Goal: Use online tool/utility: Utilize a website feature to perform a specific function

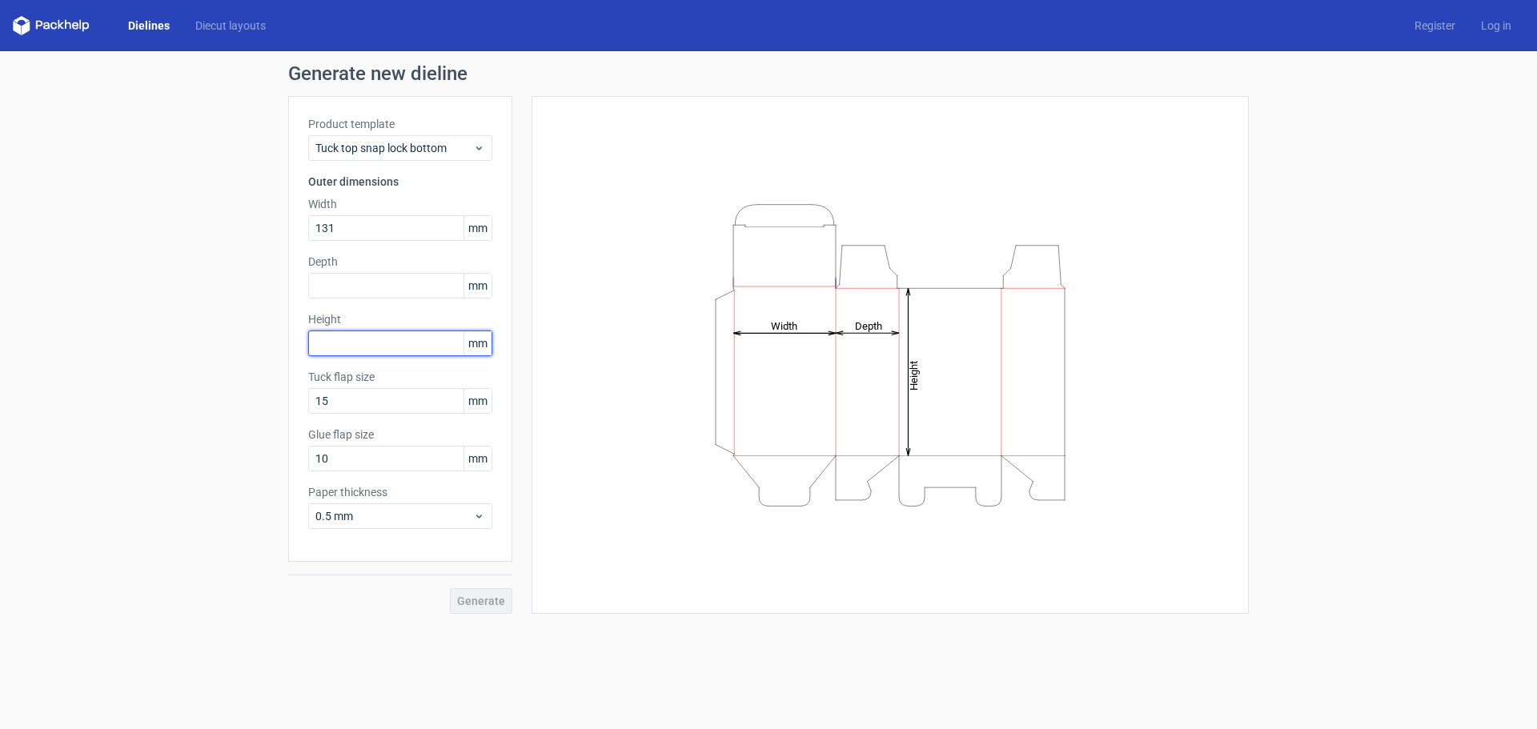
click at [323, 347] on input "text" at bounding box center [400, 344] width 184 height 26
type input "206"
click at [260, 375] on div "Generate new dieline Product template Tuck top snap lock bottom Outer dimension…" at bounding box center [768, 339] width 1537 height 576
click at [351, 287] on input "text" at bounding box center [400, 286] width 184 height 26
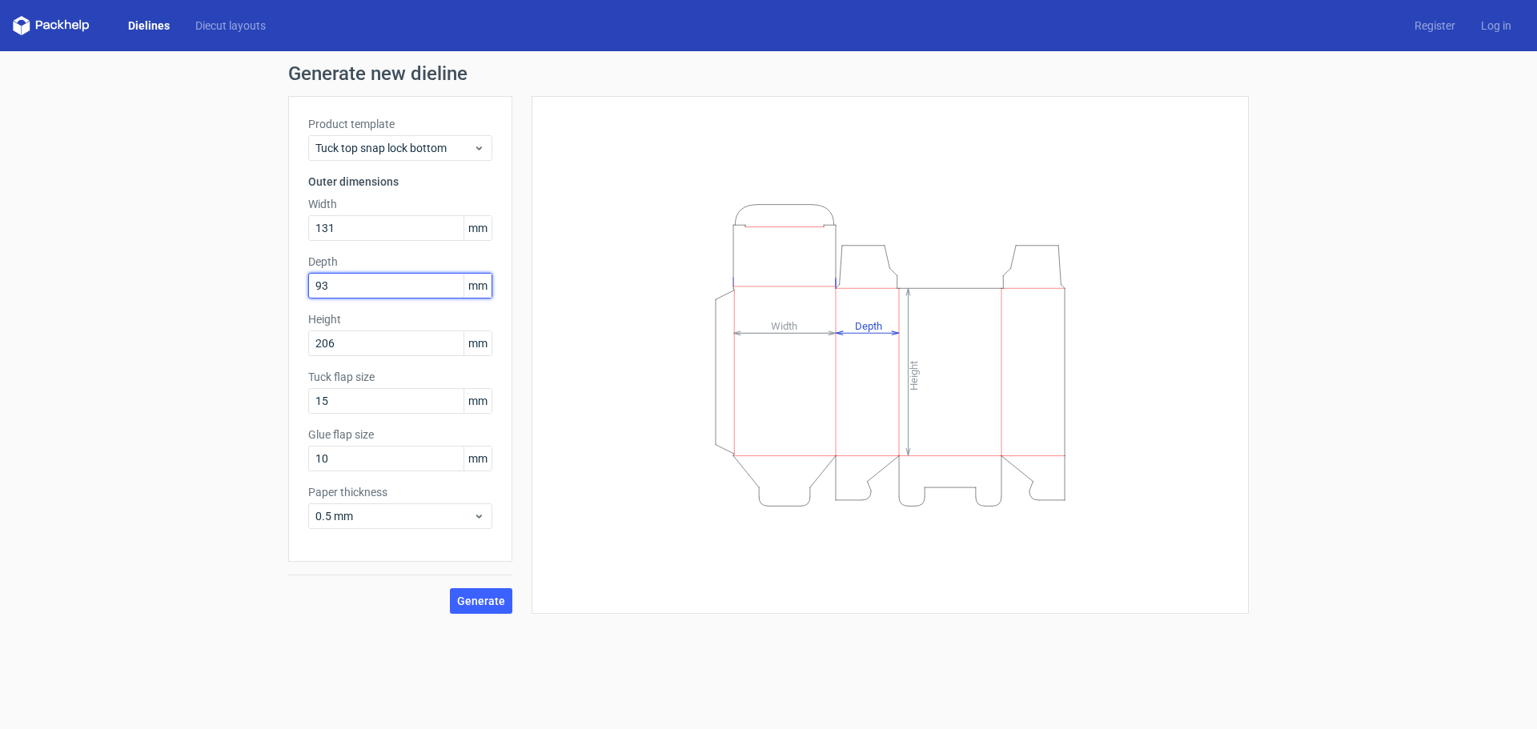
click at [337, 285] on input "93" at bounding box center [400, 286] width 184 height 26
type input "93"
click at [279, 396] on div "Generate new dieline Product template Tuck top snap lock bottom Outer dimension…" at bounding box center [768, 339] width 1537 height 576
click at [233, 320] on div "Generate new dieline Product template Tuck top snap lock bottom Outer dimension…" at bounding box center [768, 339] width 1537 height 576
click at [250, 359] on div "Generate new dieline Product template Tuck top snap lock bottom Outer dimension…" at bounding box center [768, 339] width 1537 height 576
